Goal: Manage account settings

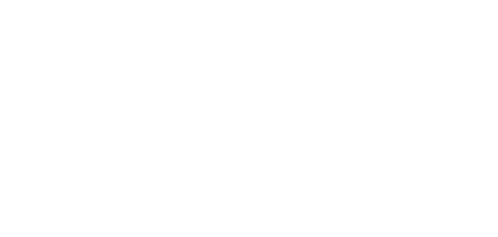
select select "***"
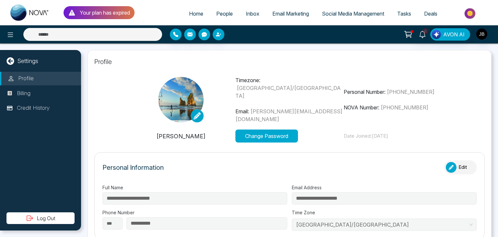
type input "*******"
type input "**********"
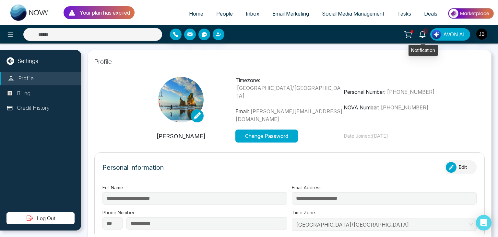
click at [422, 35] on icon at bounding box center [422, 34] width 7 height 7
click at [216, 14] on span "People" at bounding box center [224, 13] width 17 height 6
click at [247, 13] on span "Inbox" at bounding box center [253, 13] width 14 height 6
click at [221, 13] on span "People" at bounding box center [224, 13] width 17 height 6
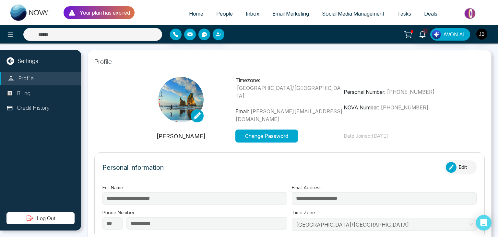
click at [221, 13] on span "People" at bounding box center [224, 13] width 17 height 6
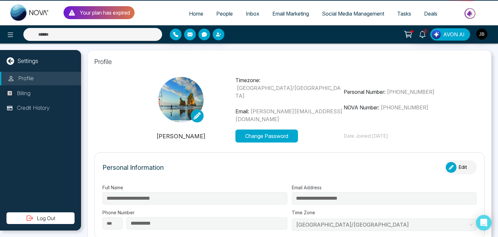
click at [221, 13] on span "People" at bounding box center [224, 13] width 17 height 6
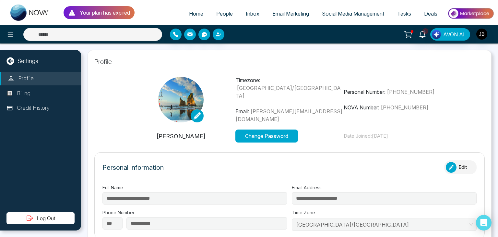
click at [193, 13] on span "Home" at bounding box center [196, 13] width 14 height 6
click at [216, 13] on span "People" at bounding box center [224, 13] width 17 height 6
click at [250, 13] on span "Inbox" at bounding box center [253, 13] width 14 height 6
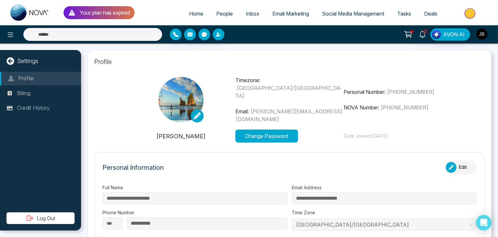
click at [283, 11] on span "Email Marketing" at bounding box center [291, 13] width 37 height 6
click at [341, 13] on span "Social Media Management" at bounding box center [353, 13] width 62 height 6
drag, startPoint x: 411, startPoint y: 13, endPoint x: 416, endPoint y: 12, distance: 4.6
click at [410, 13] on link "Tasks" at bounding box center [404, 13] width 27 height 12
click at [432, 11] on span "Deals" at bounding box center [430, 13] width 13 height 6
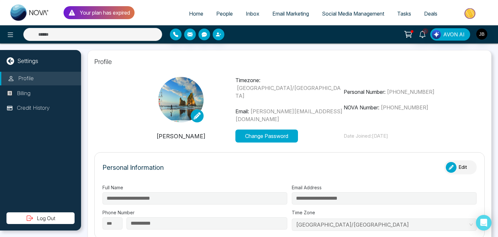
click at [244, 137] on button "Change Password" at bounding box center [267, 135] width 63 height 13
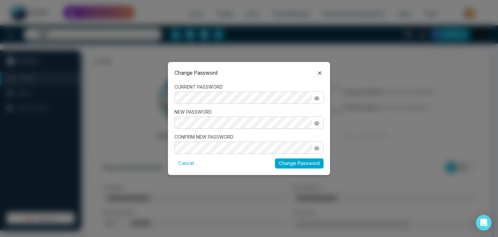
click at [320, 68] on div at bounding box center [320, 72] width 8 height 8
click at [319, 70] on icon at bounding box center [320, 73] width 8 height 8
